Goal: Task Accomplishment & Management: Use online tool/utility

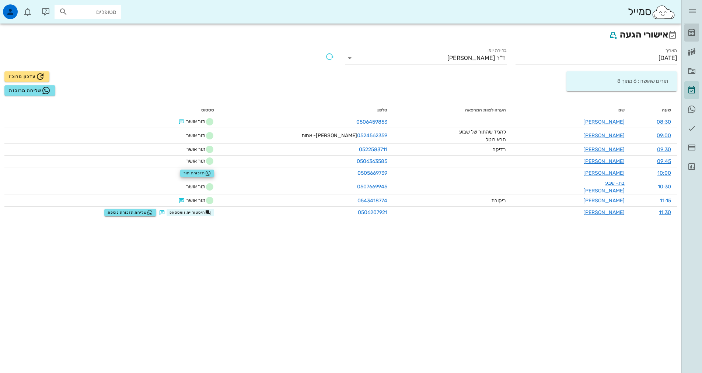
click at [692, 32] on icon at bounding box center [691, 32] width 9 height 9
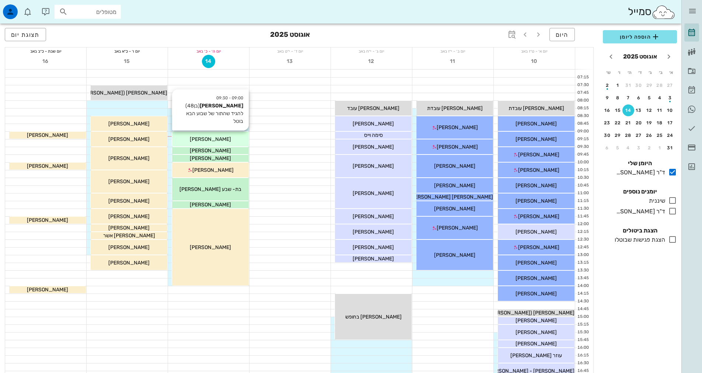
click at [226, 144] on div "09:00 - 09:30 [PERSON_NAME] (בן 48 ) להגיד שהתור של שבוע הבא בוטל [PERSON_NAME]" at bounding box center [210, 139] width 77 height 15
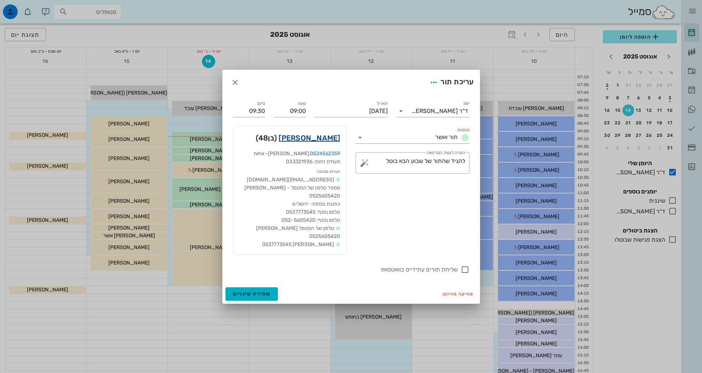
click at [315, 140] on link "[PERSON_NAME]" at bounding box center [309, 138] width 62 height 12
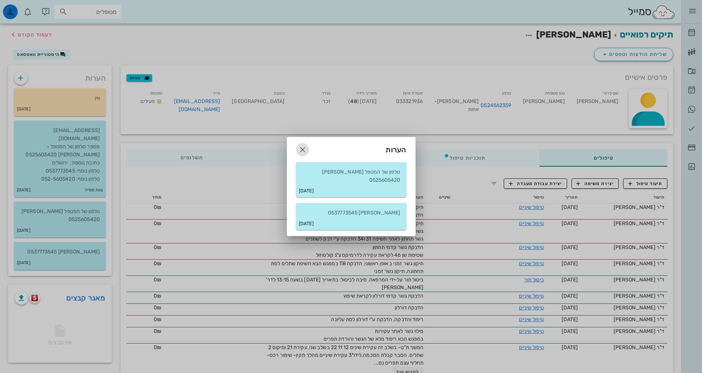
click at [303, 151] on icon "button" at bounding box center [302, 149] width 9 height 9
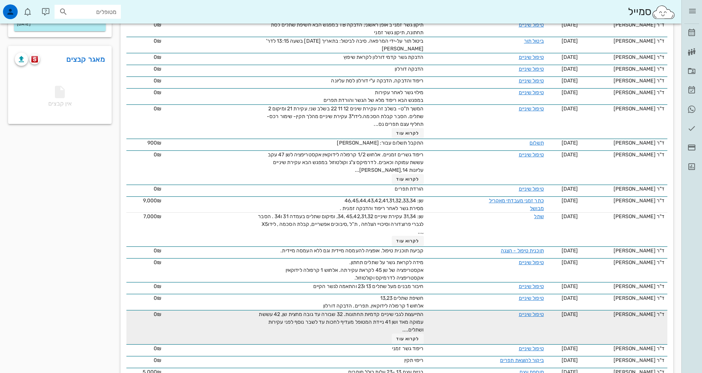
scroll to position [221, 0]
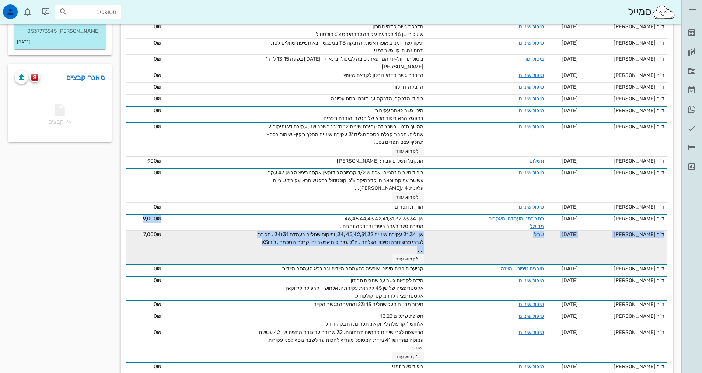
drag, startPoint x: 158, startPoint y: 233, endPoint x: 179, endPoint y: 241, distance: 22.4
click at [179, 241] on tr "ד"ר [PERSON_NAME] [DATE] שתל שן: 31,34 עקירת שיניים 45,42,31,32 ,34, ומיקום שתל…" at bounding box center [396, 248] width 541 height 34
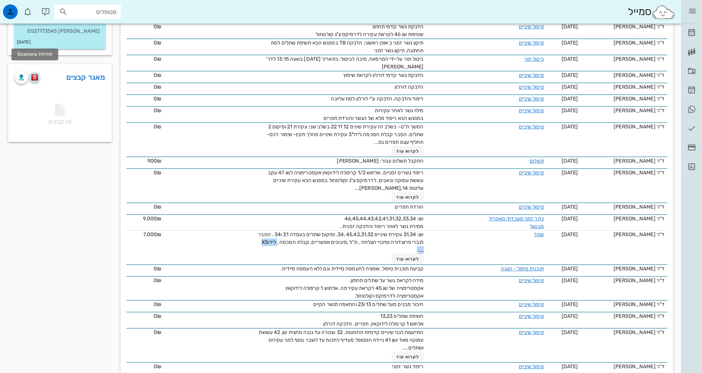
click at [32, 73] on button "button" at bounding box center [34, 77] width 10 height 10
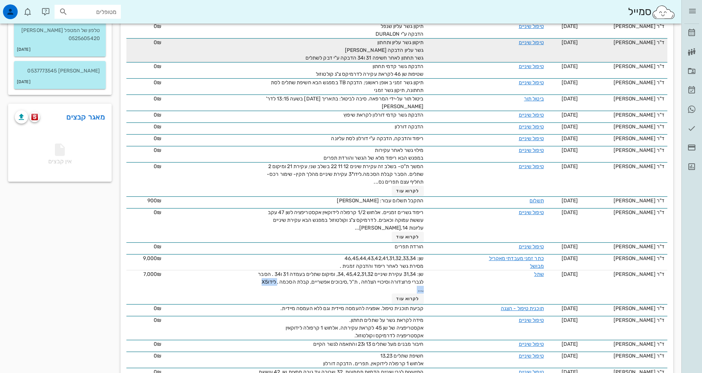
scroll to position [0, 0]
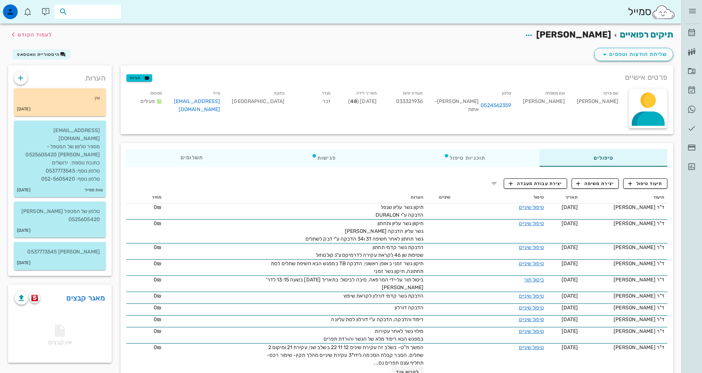
click at [102, 12] on input "text" at bounding box center [92, 12] width 47 height 10
type input "p"
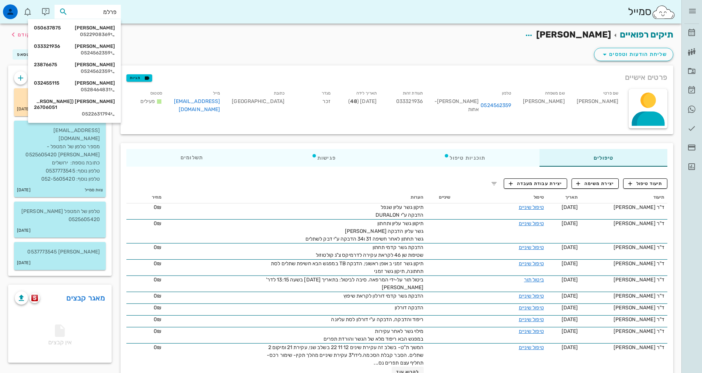
type input "[PERSON_NAME]"
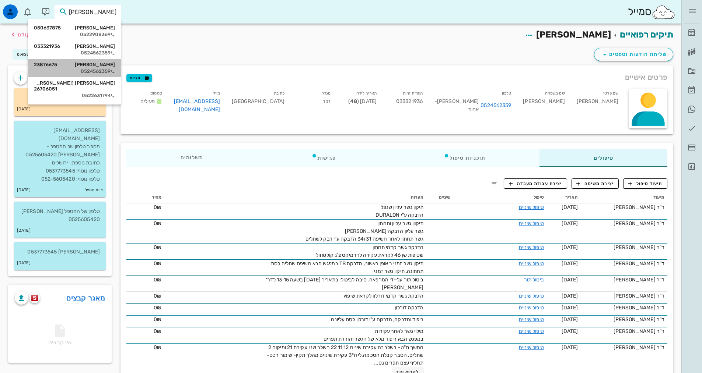
click at [104, 69] on div "0524562359" at bounding box center [74, 72] width 81 height 6
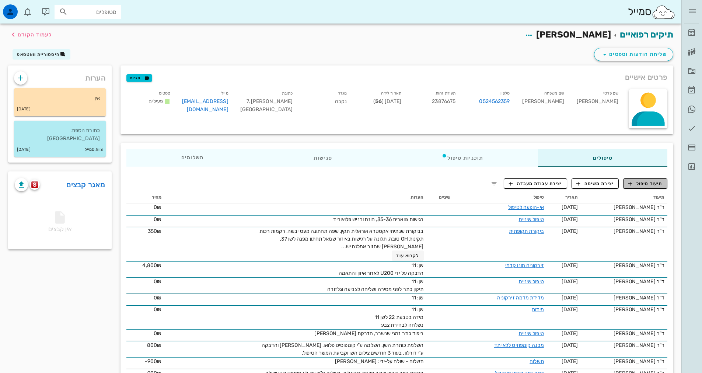
click at [645, 182] on span "תיעוד טיפול" at bounding box center [645, 183] width 34 height 7
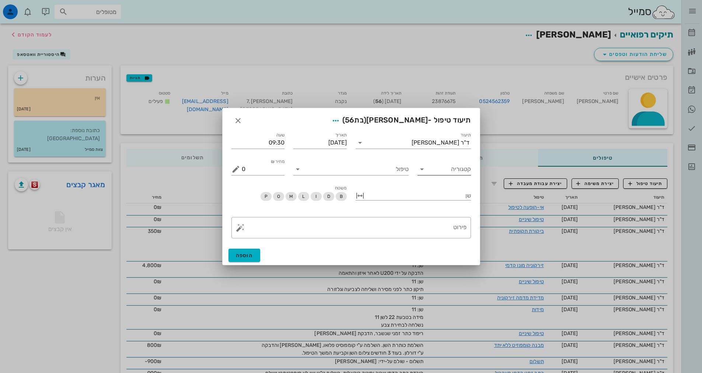
click at [420, 171] on icon at bounding box center [421, 169] width 9 height 9
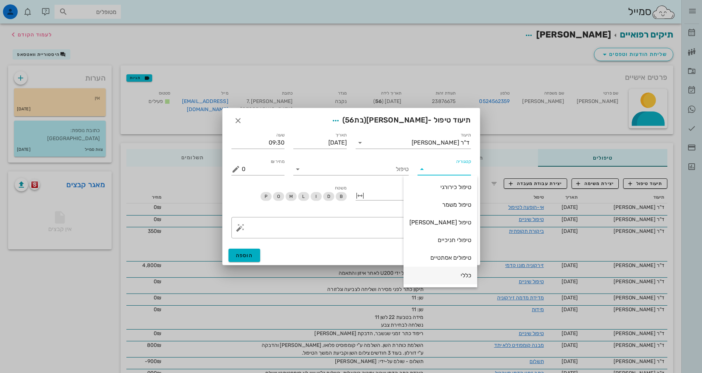
click at [459, 276] on div "כללי" at bounding box center [440, 275] width 62 height 7
type input "כללי"
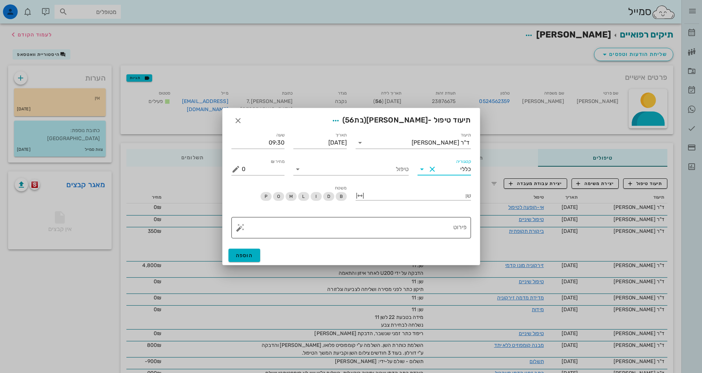
click at [448, 235] on textarea "פירוט" at bounding box center [354, 230] width 225 height 18
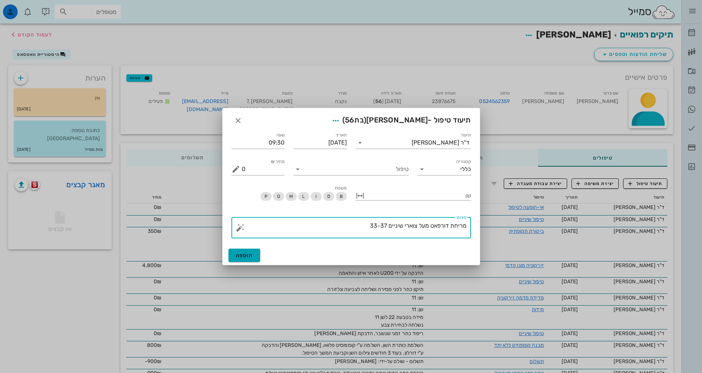
type textarea "מריחת דורפאט מעל צוארי שיניים 33-37"
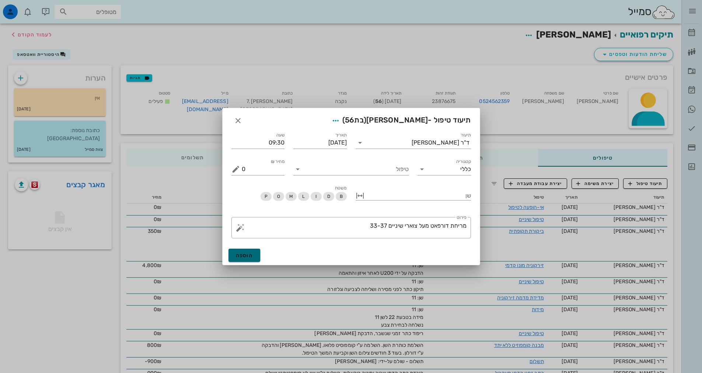
click at [251, 255] on span "הוספה" at bounding box center [244, 256] width 17 height 6
click at [297, 173] on icon at bounding box center [297, 169] width 9 height 9
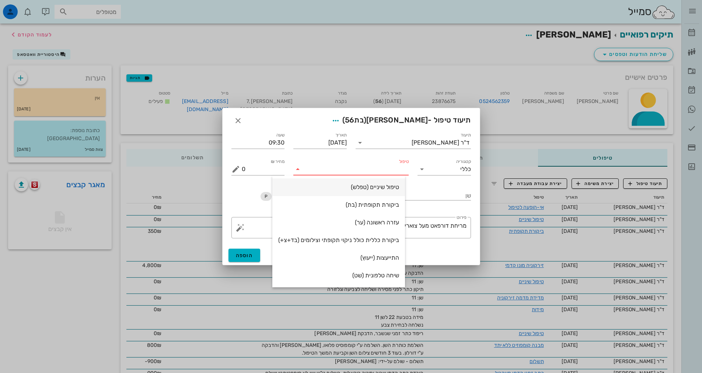
click at [351, 185] on div "טיפול שיניים (טפלש)" at bounding box center [338, 187] width 121 height 7
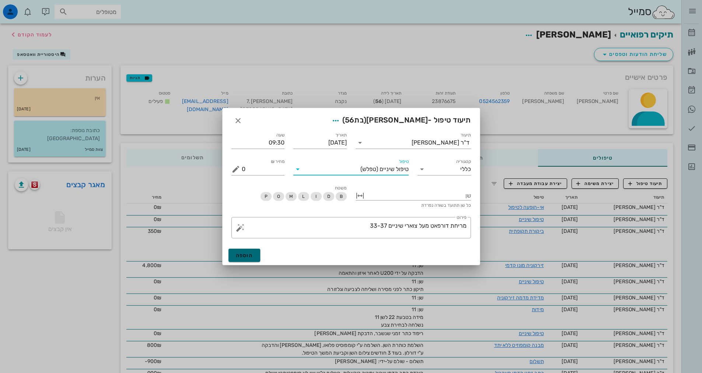
click at [245, 250] on button "הוספה" at bounding box center [244, 255] width 32 height 13
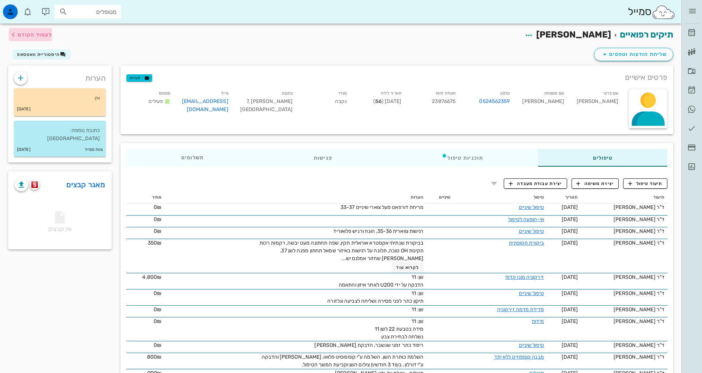
click at [38, 36] on span "לעמוד הקודם" at bounding box center [35, 35] width 34 height 6
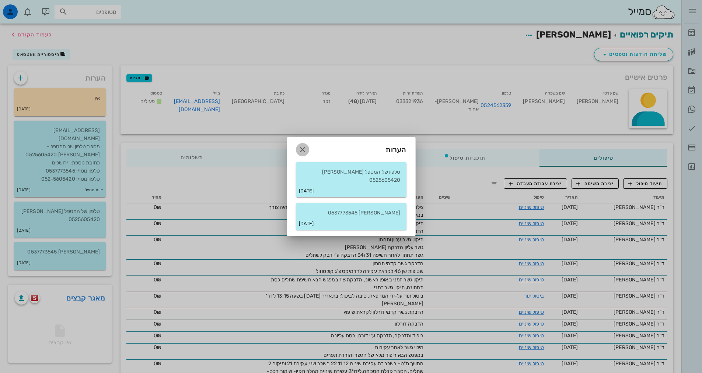
click at [305, 154] on icon "button" at bounding box center [302, 149] width 9 height 9
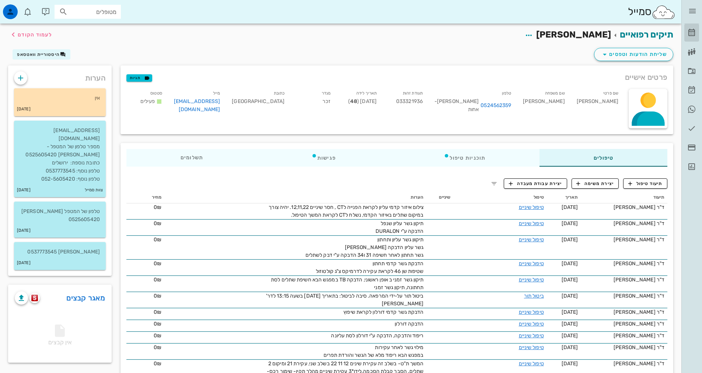
click at [689, 31] on icon at bounding box center [691, 32] width 9 height 9
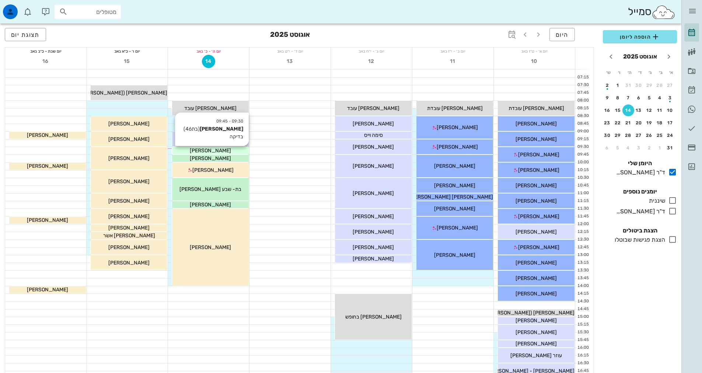
click at [224, 150] on span "[PERSON_NAME]" at bounding box center [210, 151] width 41 height 6
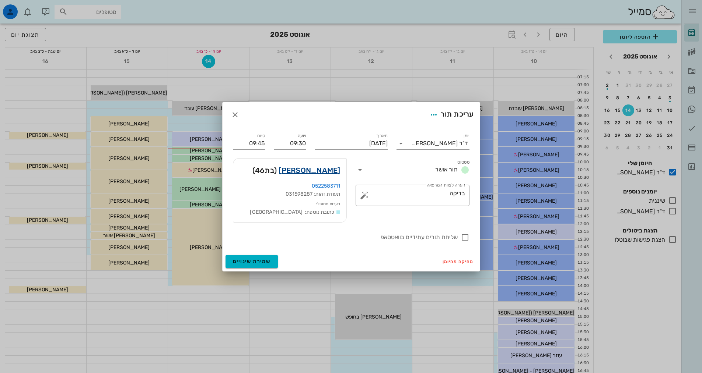
click at [319, 172] on link "[PERSON_NAME]" at bounding box center [309, 171] width 62 height 12
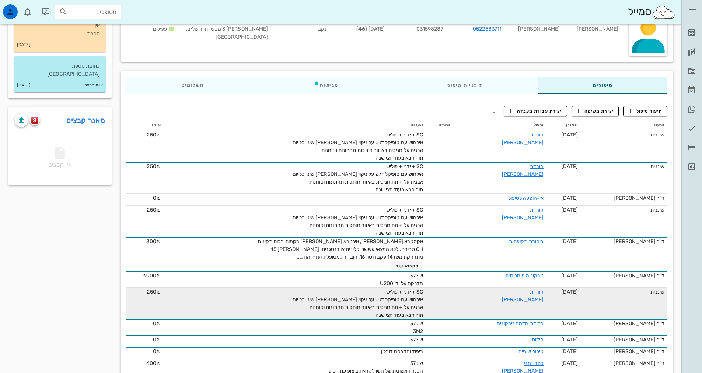
scroll to position [110, 0]
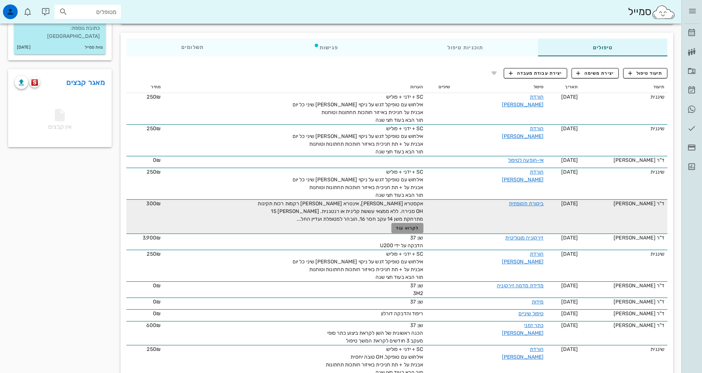
click at [413, 228] on span "לקרוא עוד" at bounding box center [407, 228] width 23 height 5
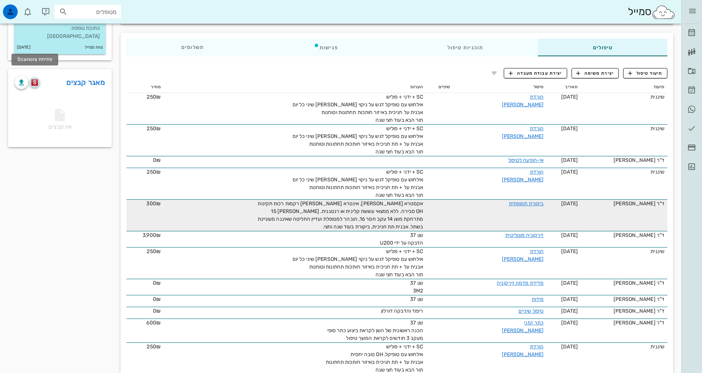
click at [34, 79] on img "button" at bounding box center [34, 82] width 7 height 7
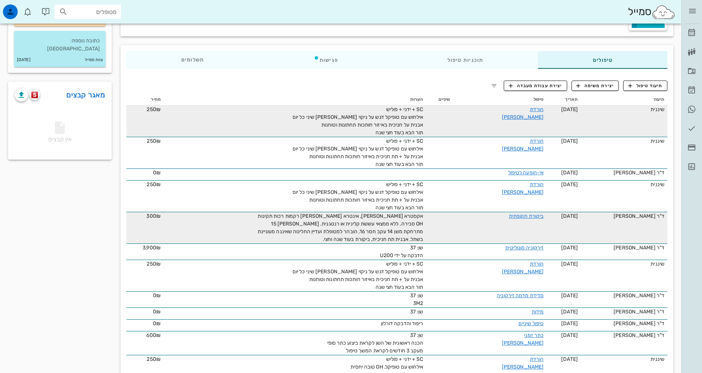
scroll to position [0, 0]
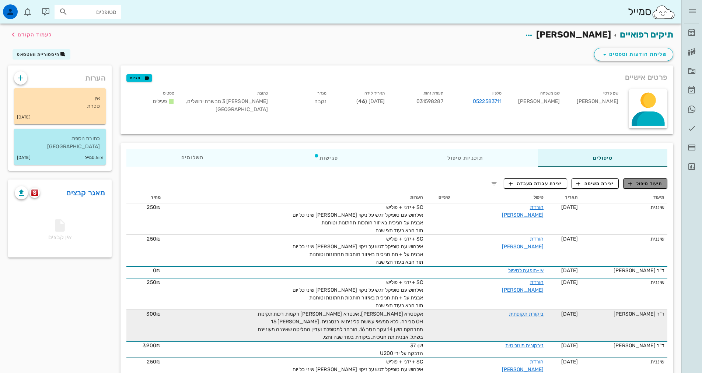
click at [637, 185] on span "תיעוד טיפול" at bounding box center [645, 183] width 34 height 7
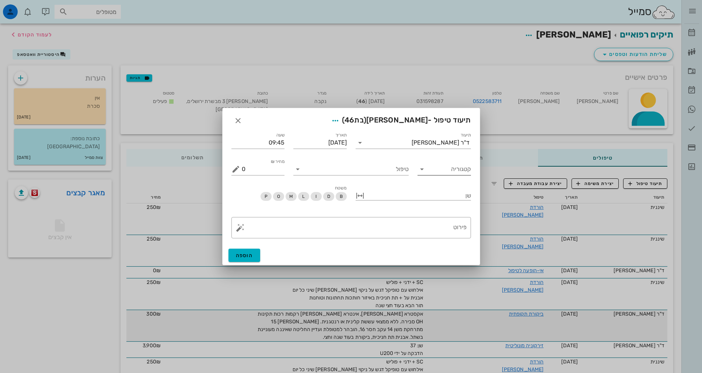
click at [422, 170] on icon at bounding box center [421, 169] width 9 height 9
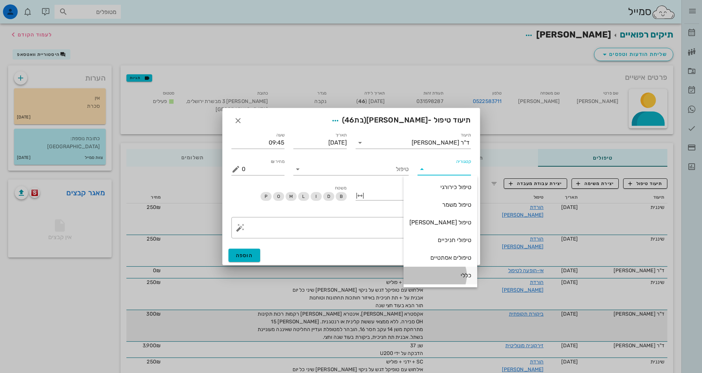
click at [459, 276] on div "כללי" at bounding box center [440, 275] width 62 height 7
type input "כללי"
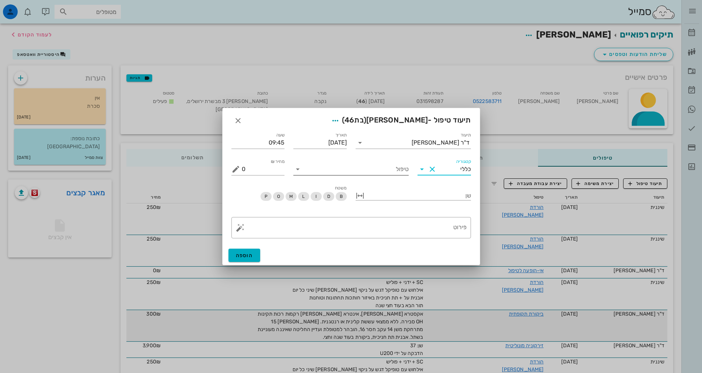
click at [296, 169] on icon at bounding box center [297, 169] width 9 height 9
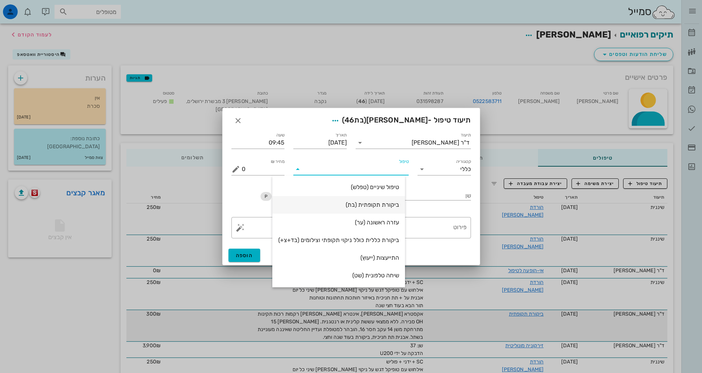
click at [391, 205] on div "ביקורת תקופתית (בת)" at bounding box center [338, 204] width 121 height 7
type input "350"
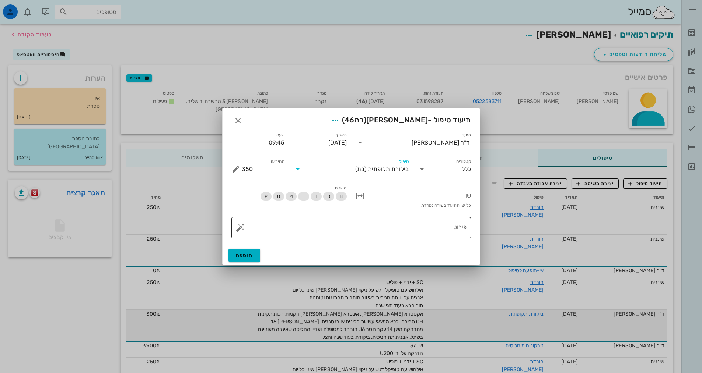
click at [453, 229] on textarea "פירוט" at bounding box center [354, 230] width 225 height 18
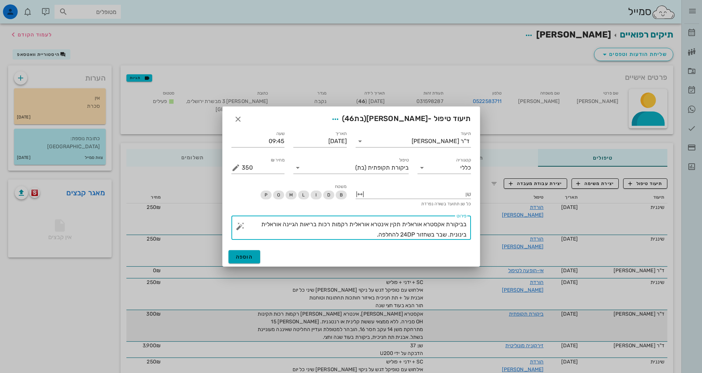
type textarea "בביקורת אקסטרא אוראלית תקין אינטרא אוראלית רקמות רכות בריאות הגיינה אוראלית בינ…"
click at [248, 256] on span "הוספה" at bounding box center [244, 257] width 17 height 6
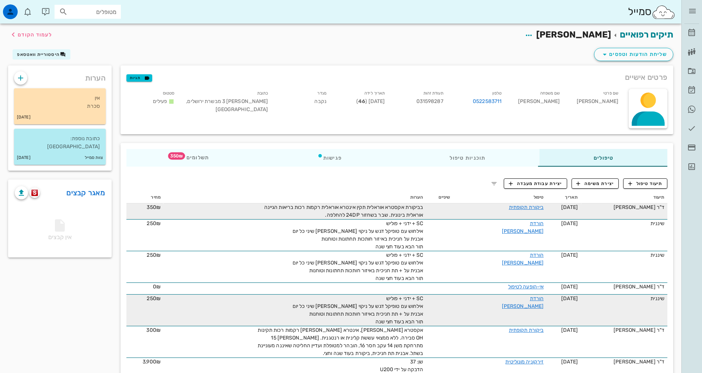
click at [337, 211] on div "בביקורת אקסטרא אוראלית תקין אינטרא אוראלית רקמות רכות בריאות הגיינה אוראלית בינ…" at bounding box center [340, 211] width 166 height 15
click at [541, 208] on link "ביקורת תקופתית" at bounding box center [526, 207] width 35 height 6
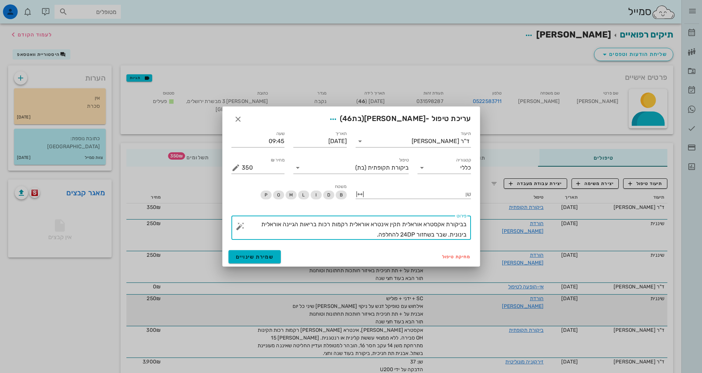
click at [376, 237] on textarea "בביקורת אקסטרא אוראלית תקין אינטרא אוראלית רקמות רכות בריאות הגיינה אוראלית בינ…" at bounding box center [354, 230] width 225 height 21
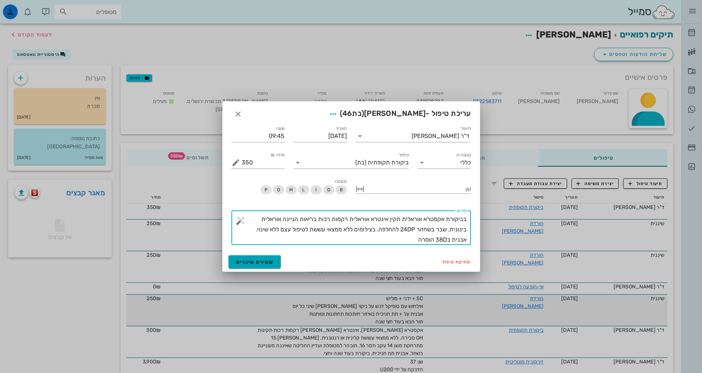
type textarea "בביקורת אקסטרא אוראלית תקין אינטרא אוראלית רקמות רכות בריאות הגיינה אוראלית בינ…"
click at [260, 265] on span "שמירת שינויים" at bounding box center [255, 262] width 38 height 6
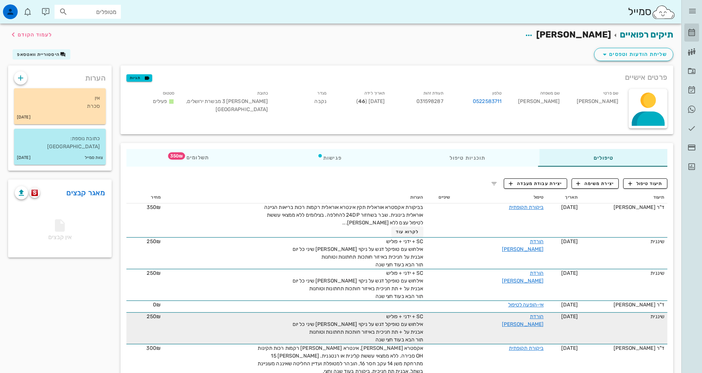
click at [694, 33] on icon at bounding box center [691, 32] width 9 height 9
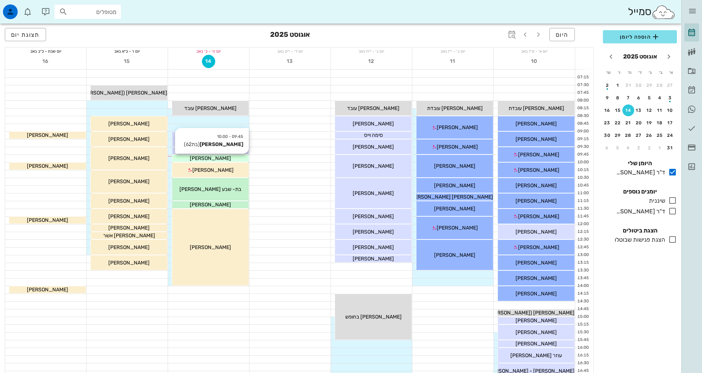
click at [227, 157] on div "[PERSON_NAME]" at bounding box center [210, 159] width 77 height 8
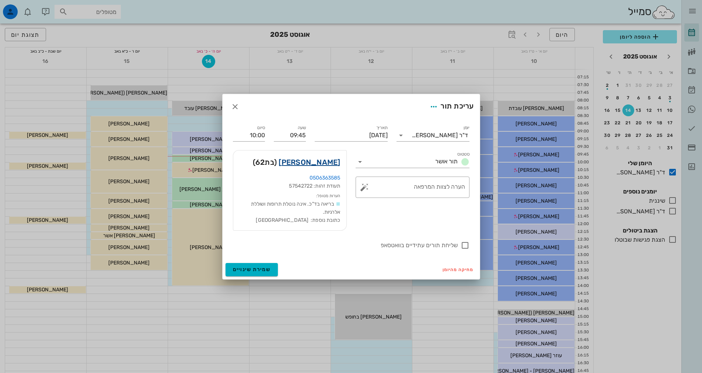
click at [323, 163] on link "[PERSON_NAME]" at bounding box center [309, 163] width 62 height 12
